Goal: Information Seeking & Learning: Learn about a topic

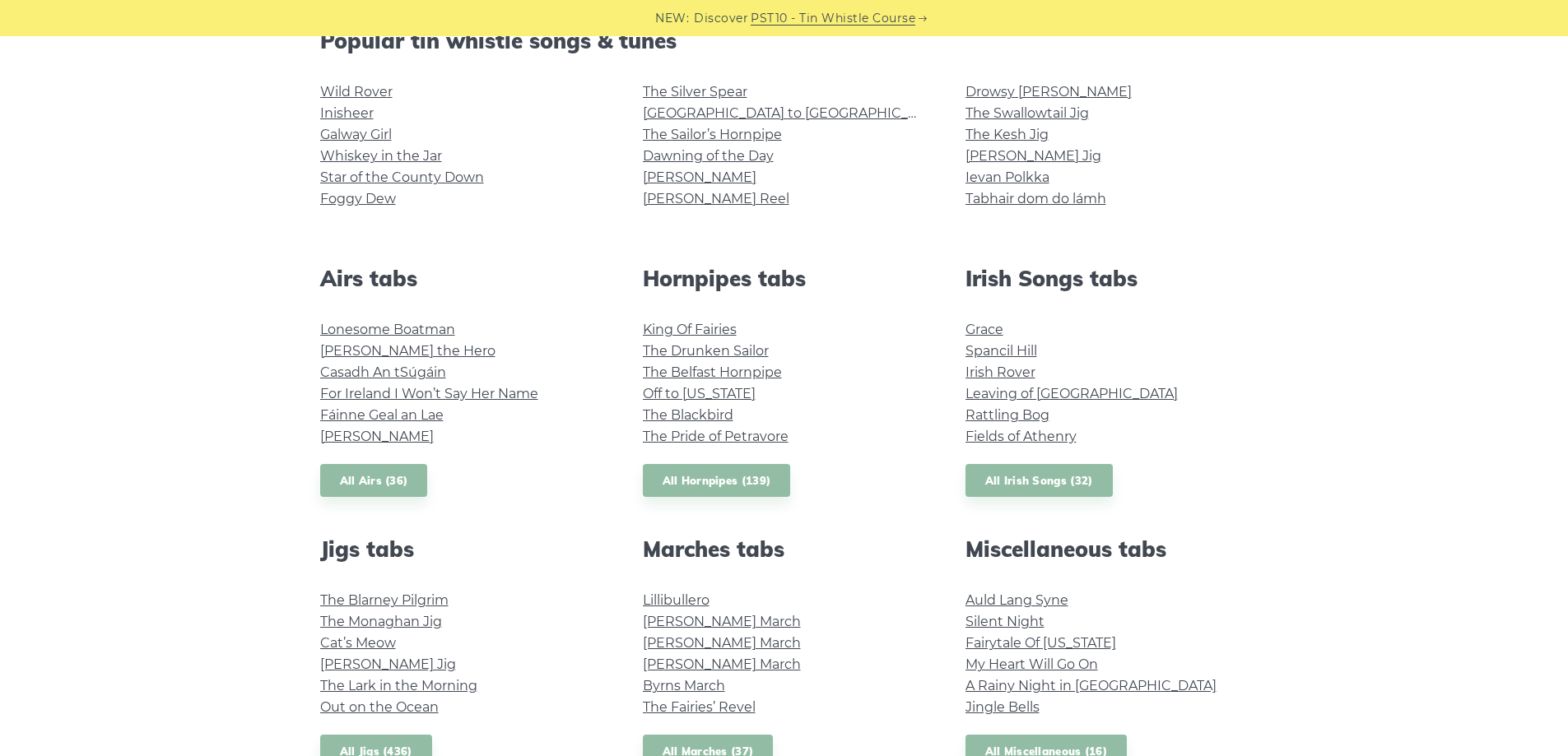
scroll to position [247, 0]
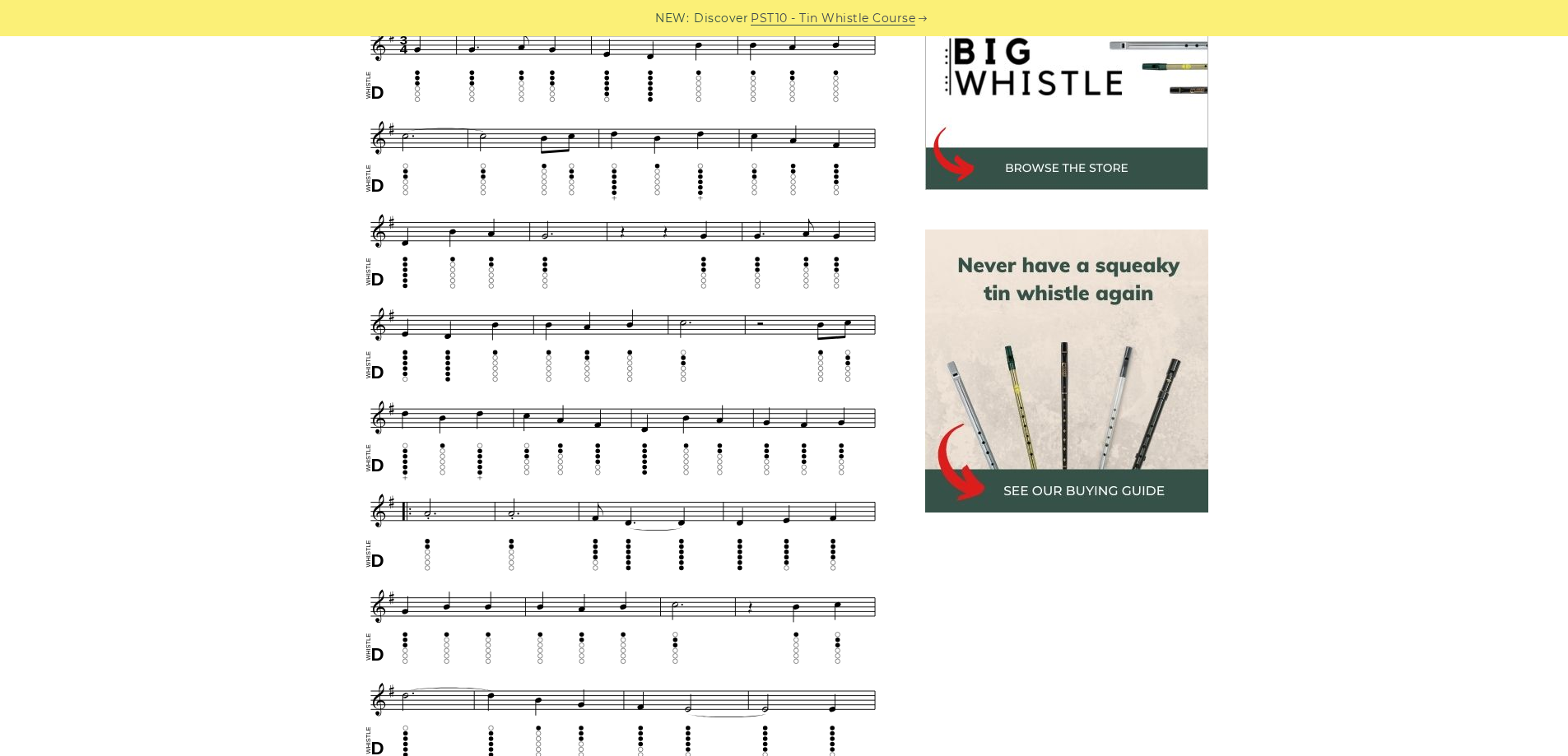
scroll to position [823, 0]
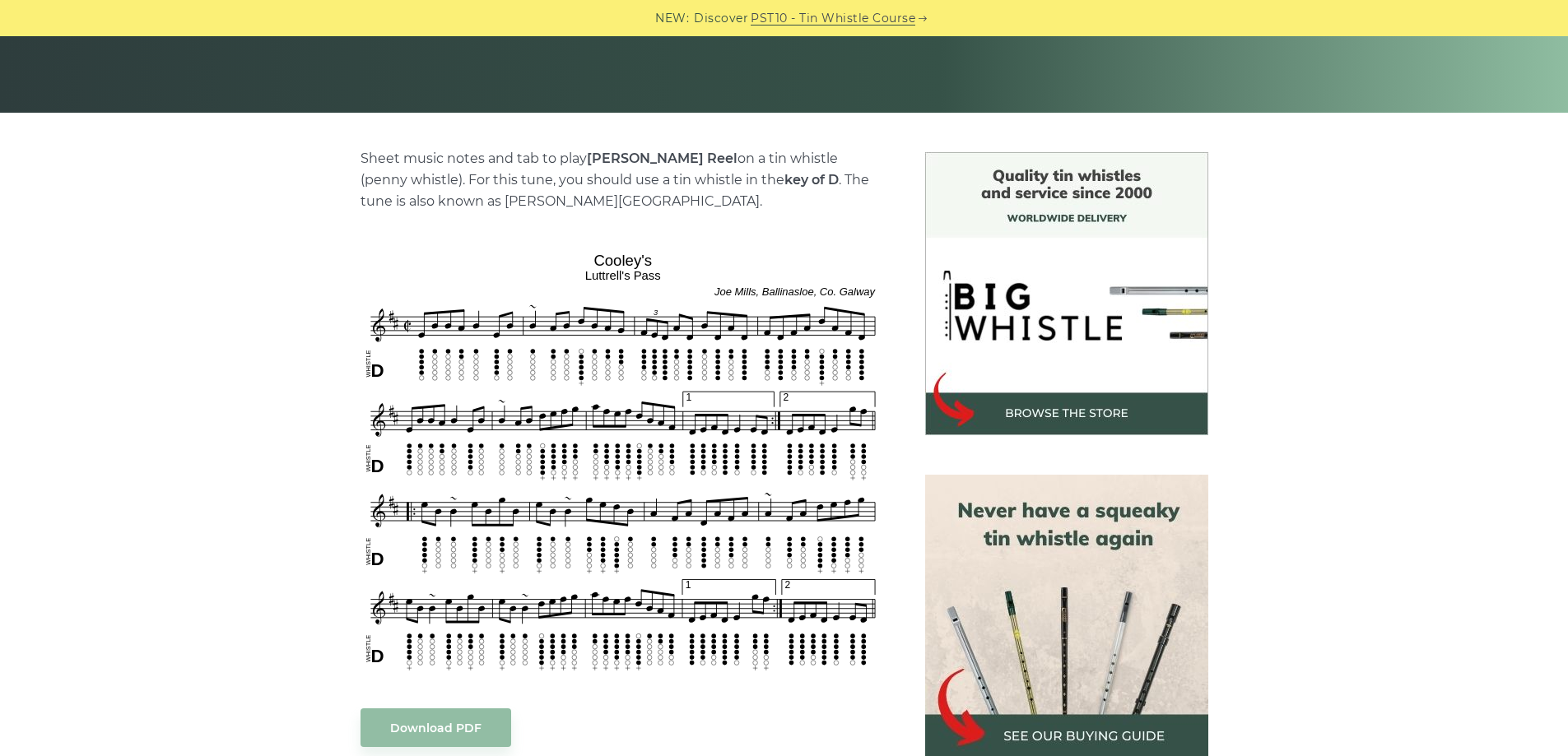
scroll to position [329, 0]
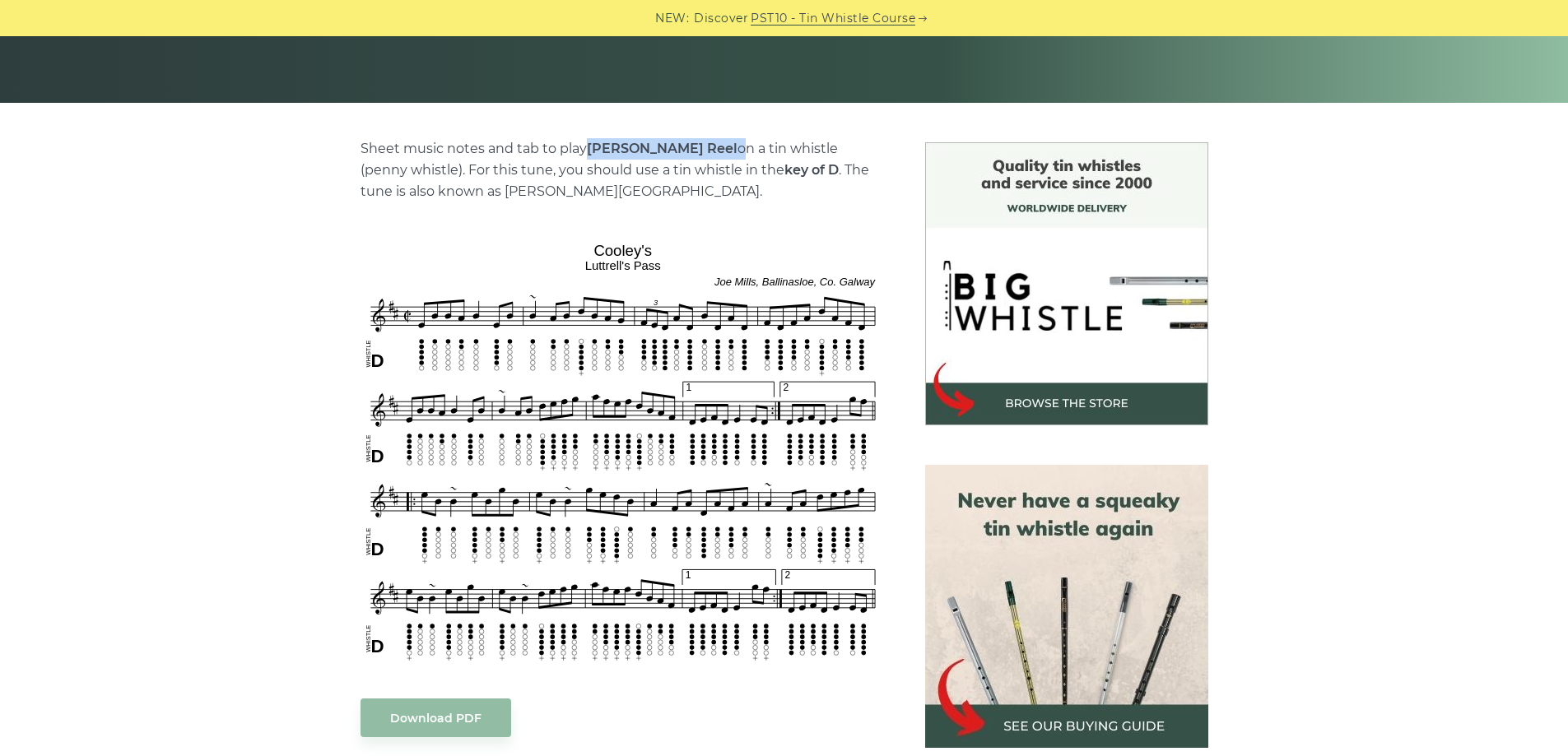
drag, startPoint x: 583, startPoint y: 141, endPoint x: 681, endPoint y: 145, distance: 98.1
click at [681, 145] on p "Sheet music notes and tab to play Cooley’s Reel on a tin whistle (penny whistle…" at bounding box center [623, 171] width 525 height 64
copy p "[PERSON_NAME] Reel"
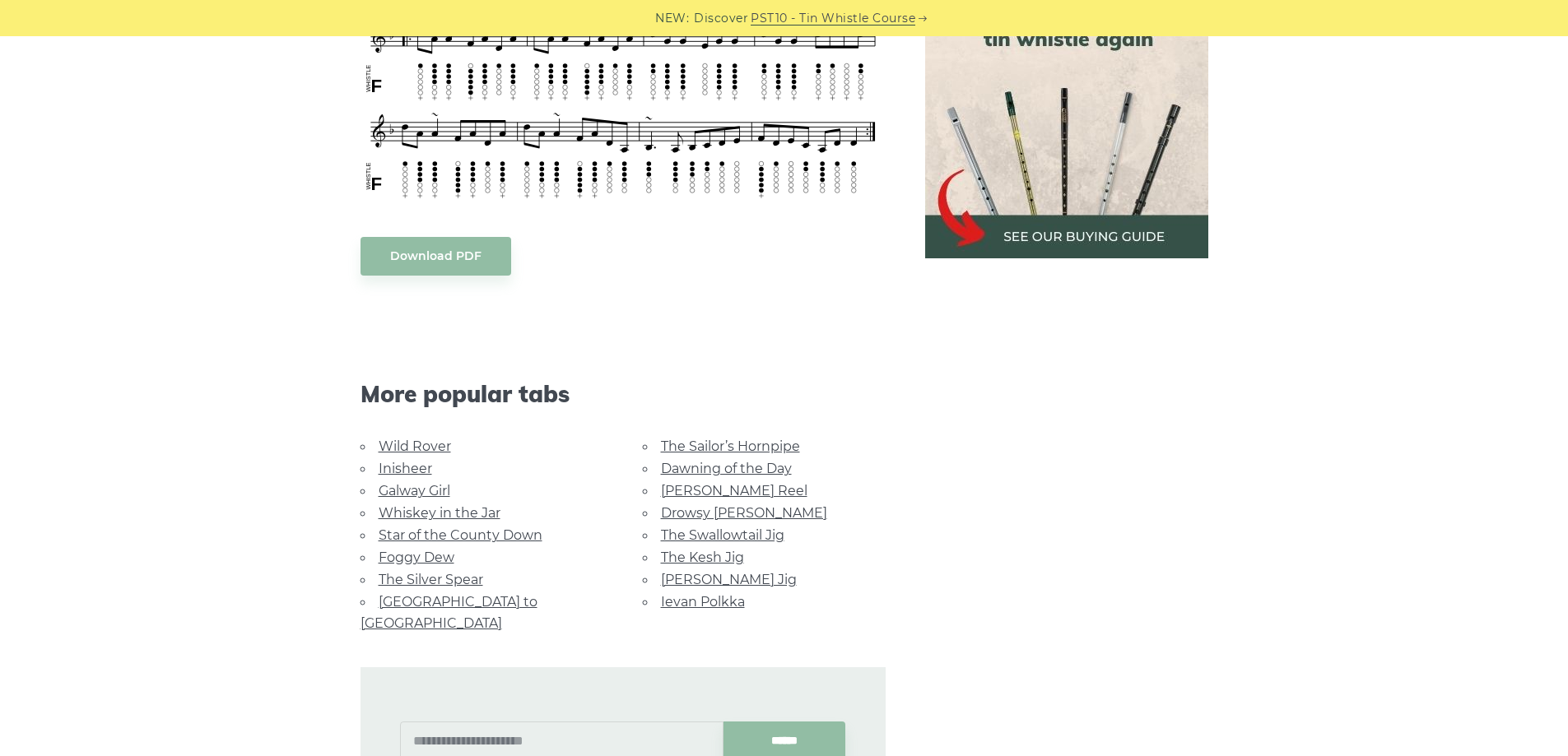
scroll to position [576, 0]
